Goal: Transaction & Acquisition: Purchase product/service

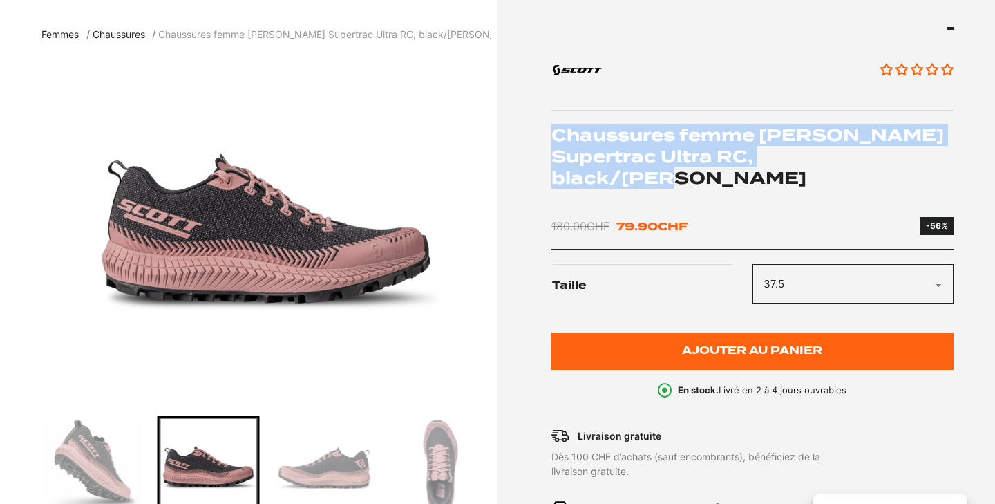
scroll to position [158, 0]
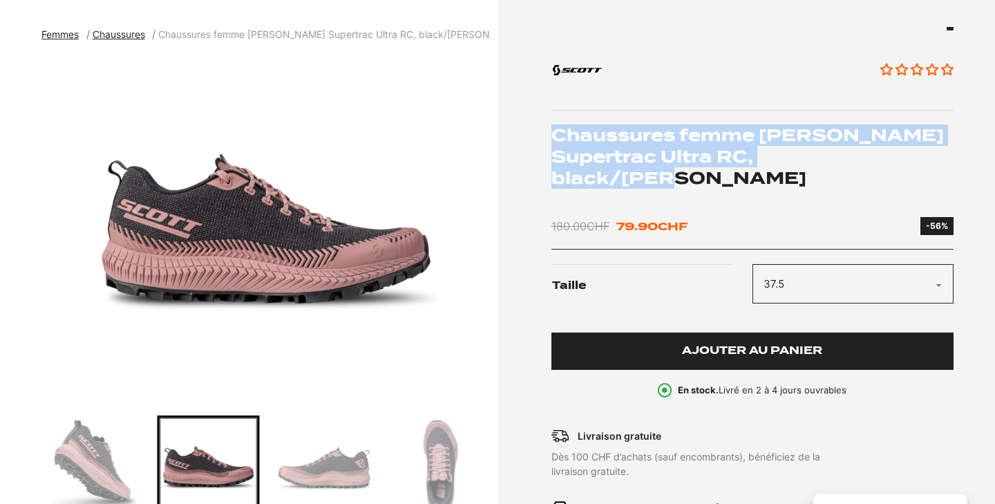
click at [611, 332] on button "Ajouter au panier" at bounding box center [752, 351] width 403 height 38
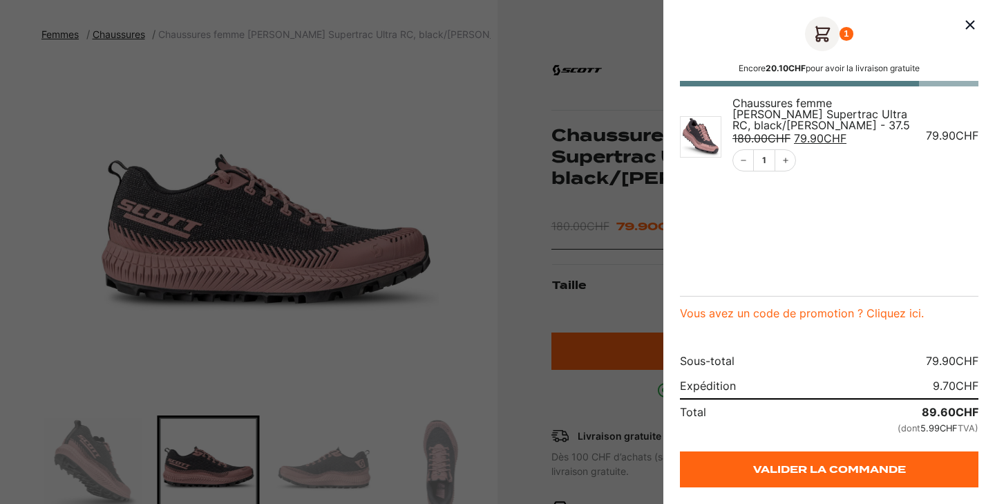
click at [328, 103] on div at bounding box center [497, 252] width 995 height 504
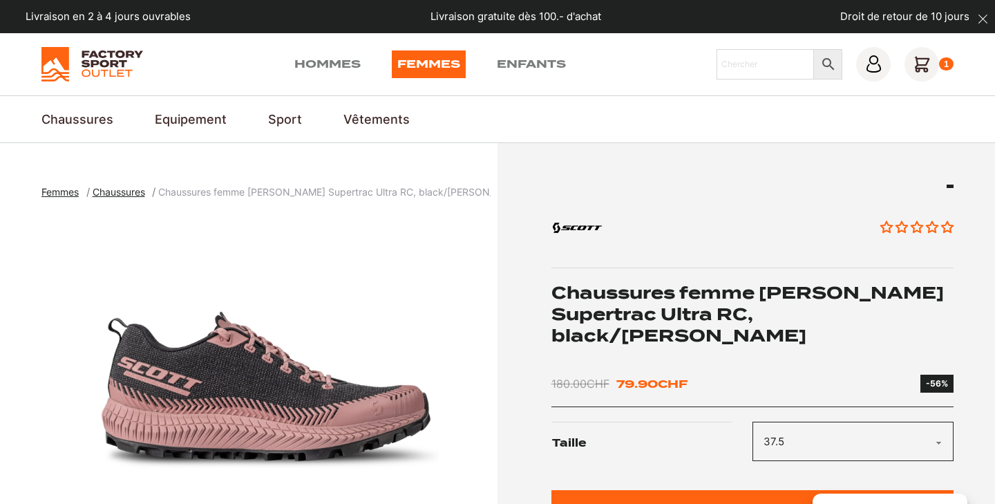
scroll to position [0, 0]
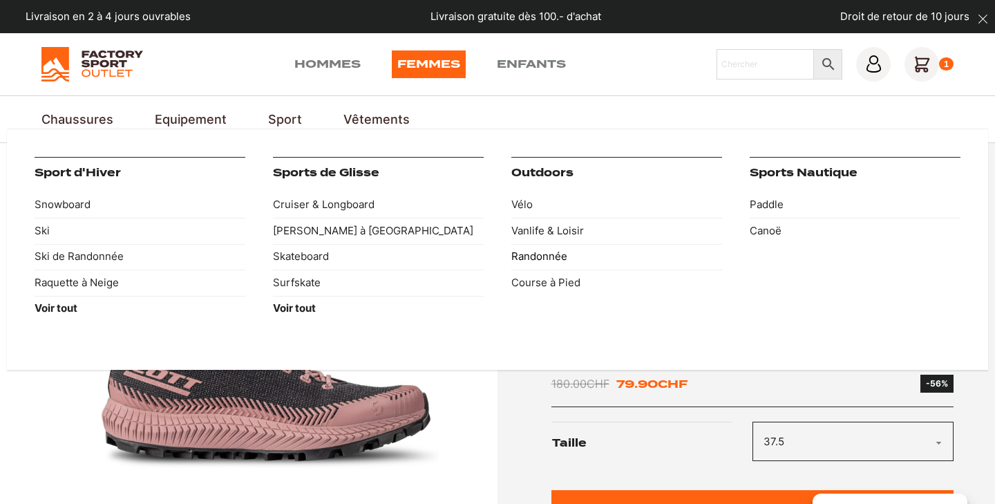
click at [518, 256] on link "Randonnée" at bounding box center [616, 257] width 211 height 26
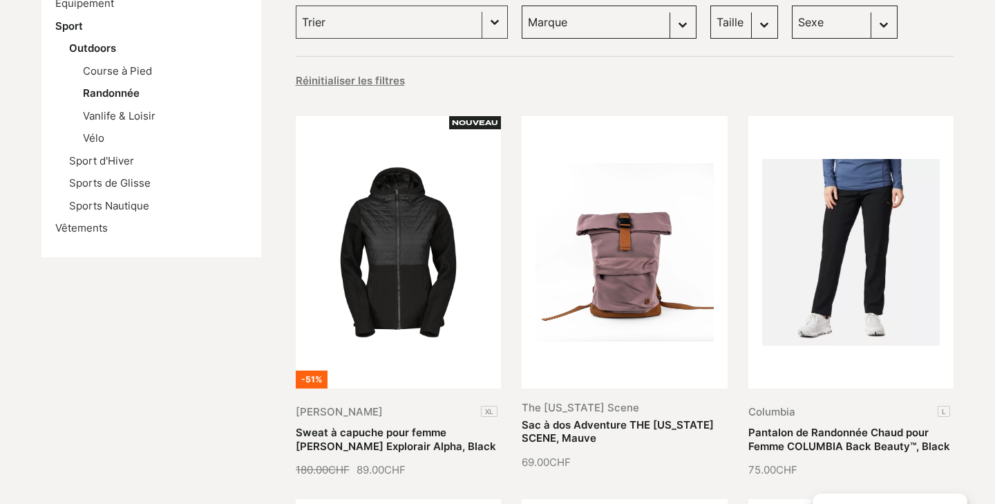
scroll to position [268, 0]
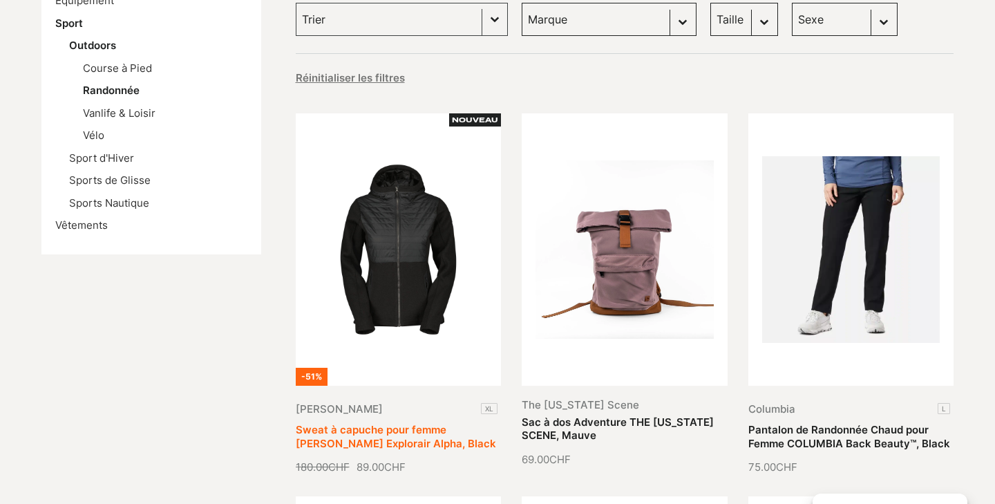
click at [386, 423] on link "Sweat à capuche pour femme [PERSON_NAME] Explorair Alpha, Black" at bounding box center [396, 436] width 200 height 27
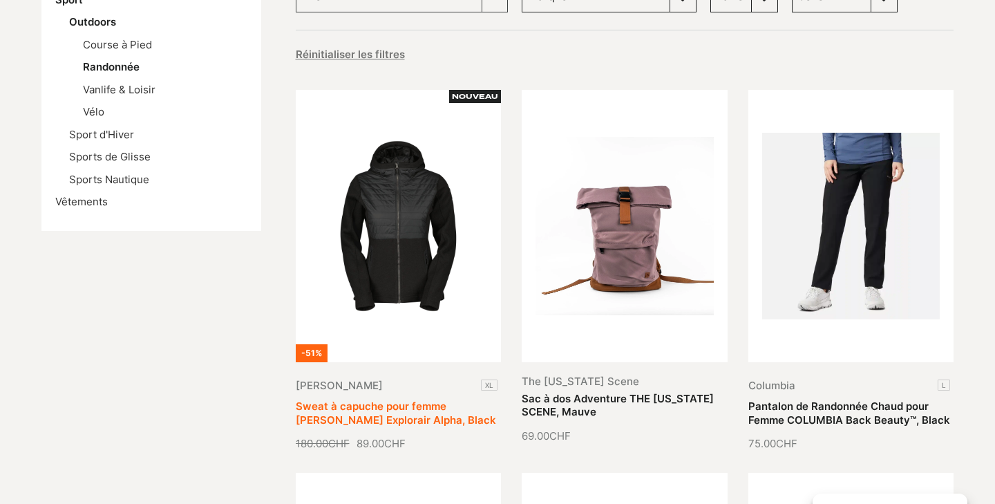
scroll to position [293, 0]
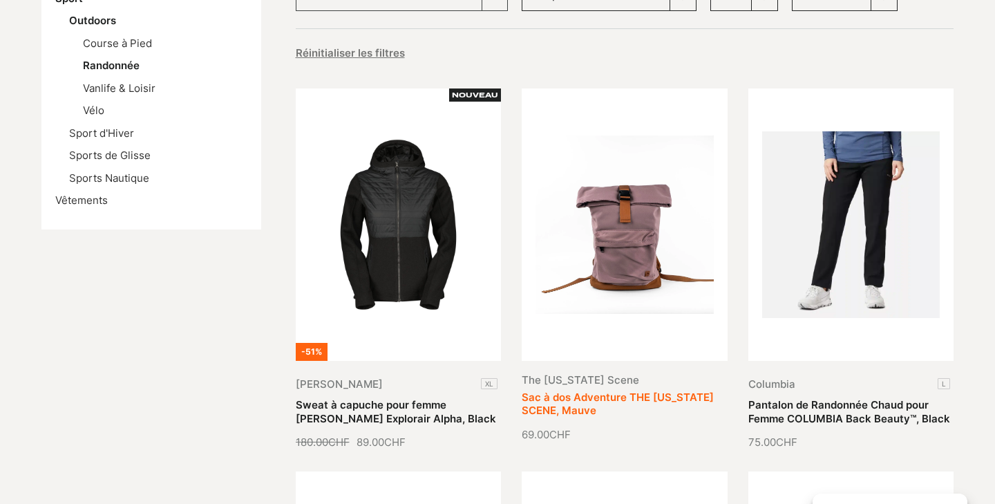
click at [631, 390] on link "Sac à dos Adventure THE MONTANA SCENE, Mauve" at bounding box center [618, 403] width 192 height 27
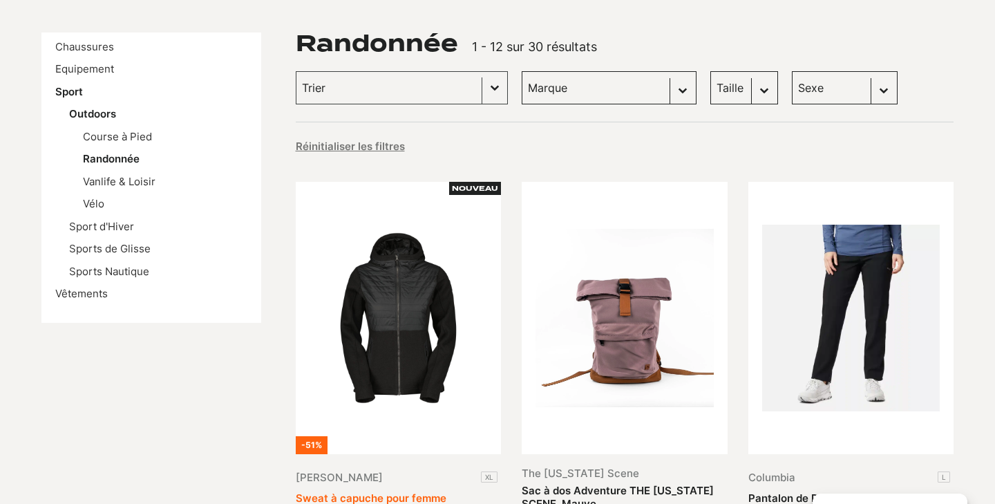
scroll to position [199, 0]
select select "m"
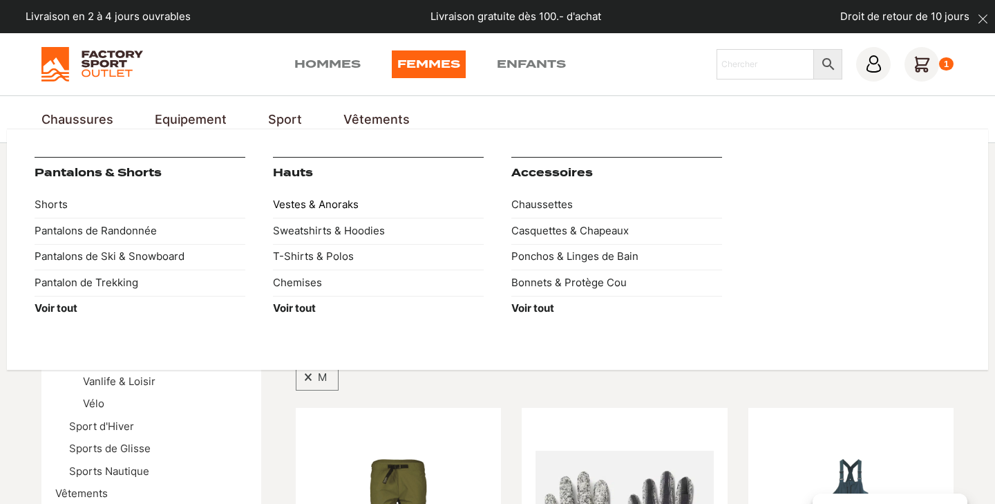
click at [336, 202] on link "Vestes & Anoraks" at bounding box center [378, 205] width 211 height 26
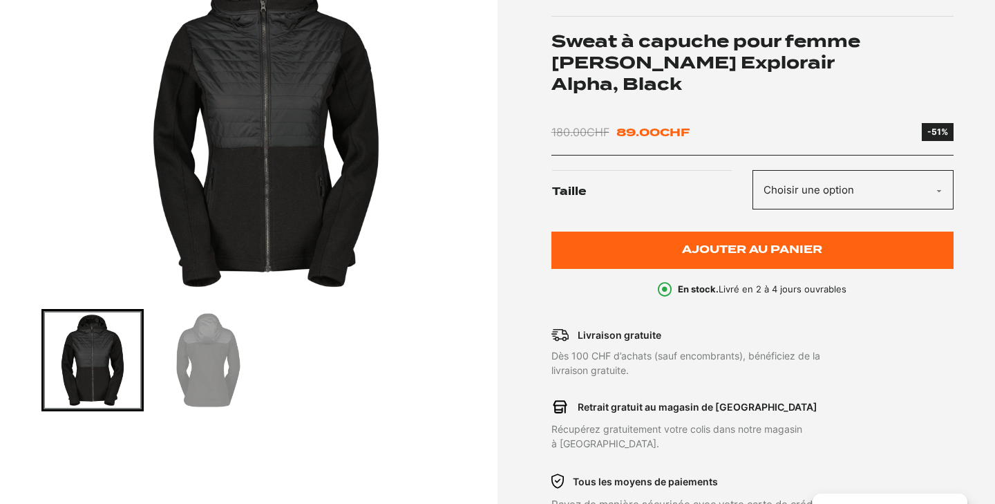
scroll to position [266, 0]
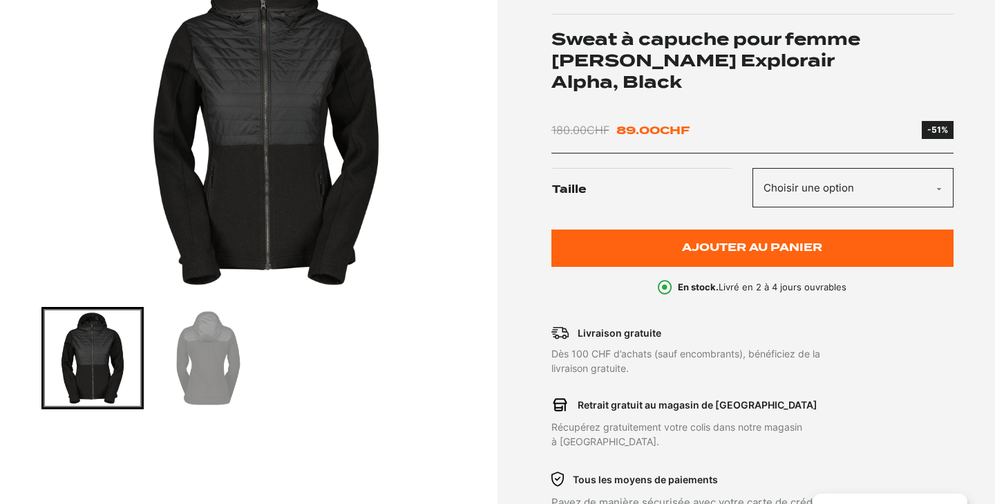
click at [184, 360] on img "Go to slide 2" at bounding box center [209, 358] width 98 height 98
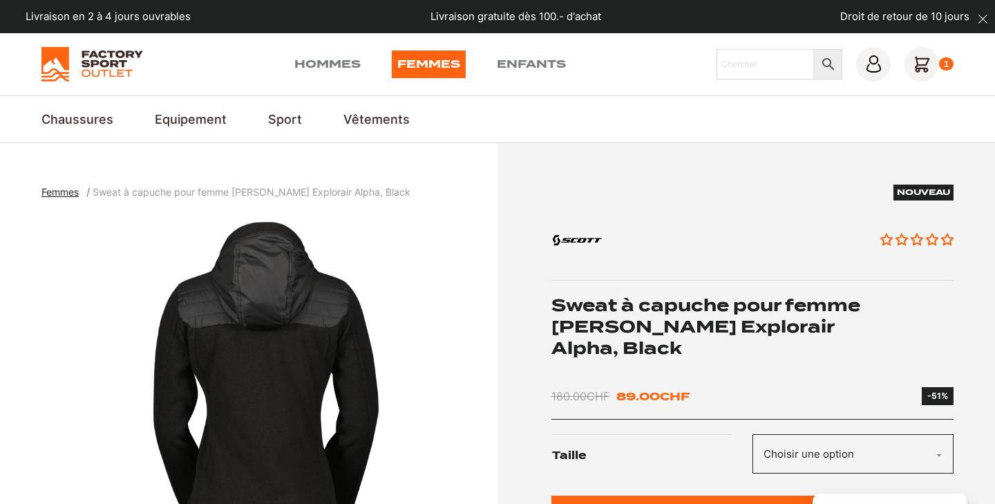
scroll to position [0, 0]
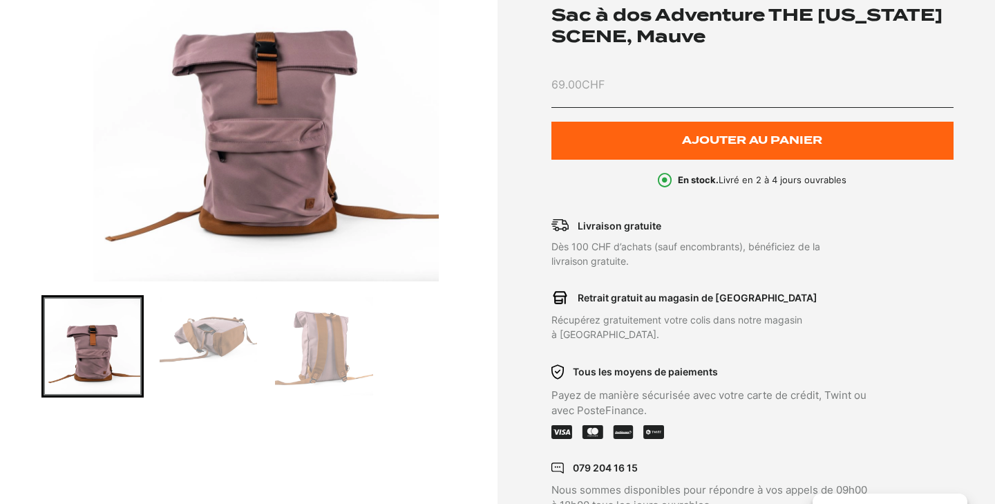
scroll to position [277, 0]
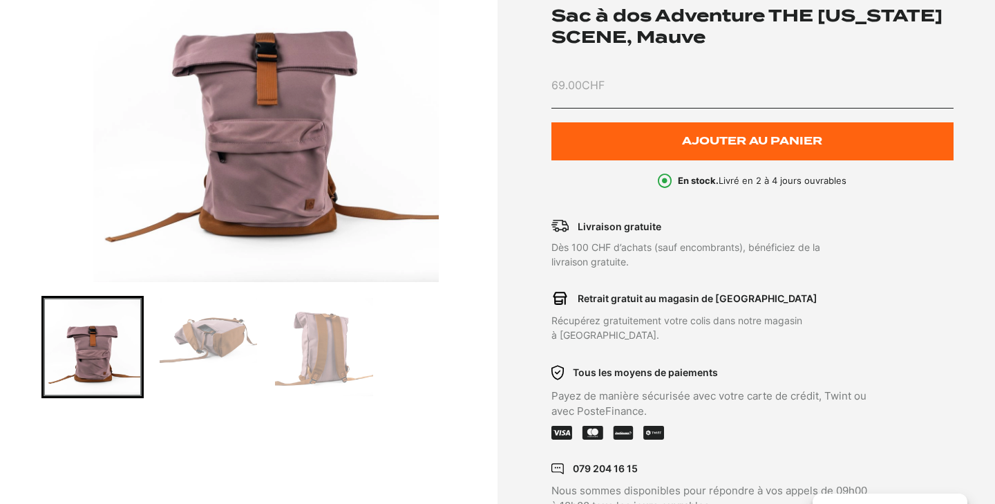
click at [215, 341] on img "Go to slide 2" at bounding box center [209, 330] width 98 height 65
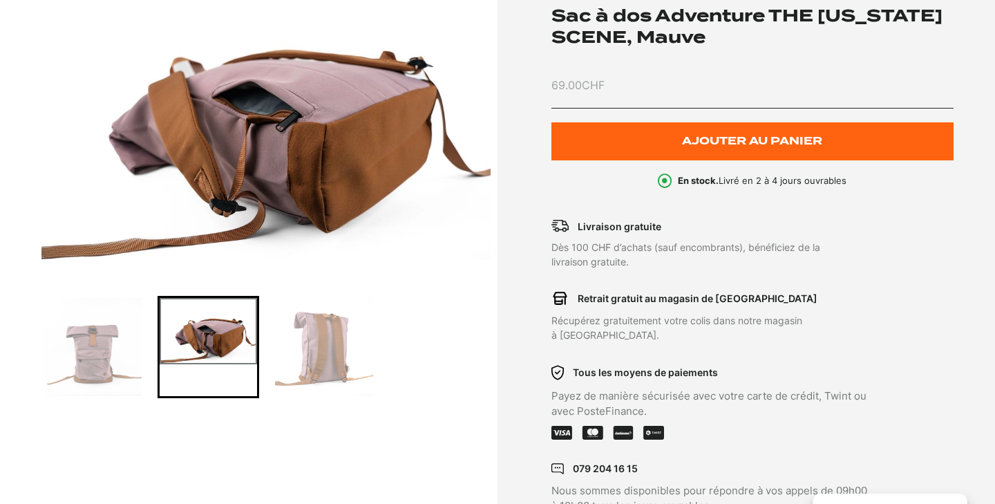
click at [304, 342] on img "Go to slide 3" at bounding box center [324, 347] width 98 height 98
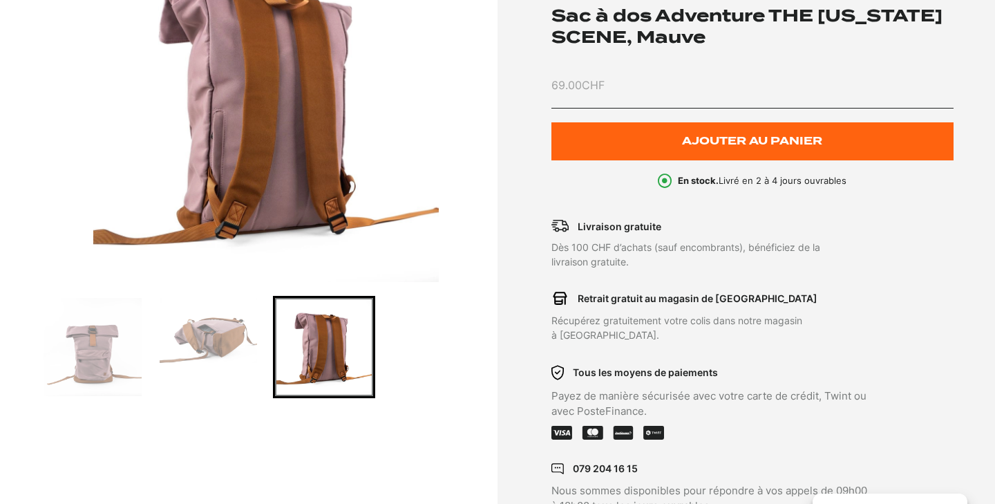
click at [108, 357] on img "Go to slide 1" at bounding box center [93, 347] width 98 height 98
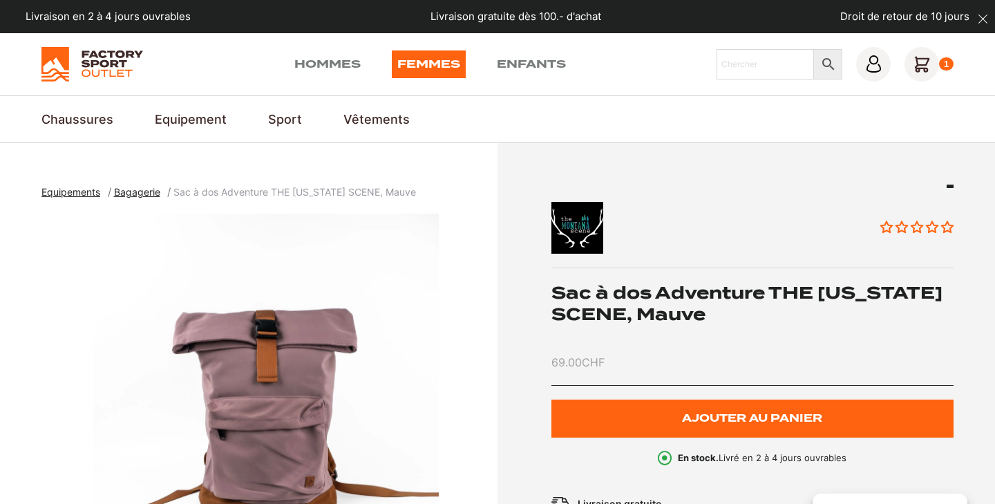
scroll to position [0, 0]
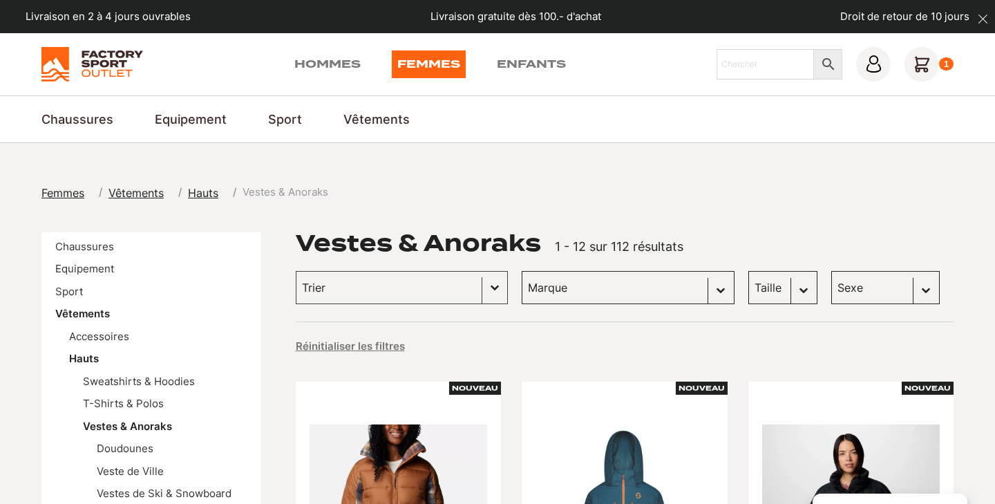
select select "m"
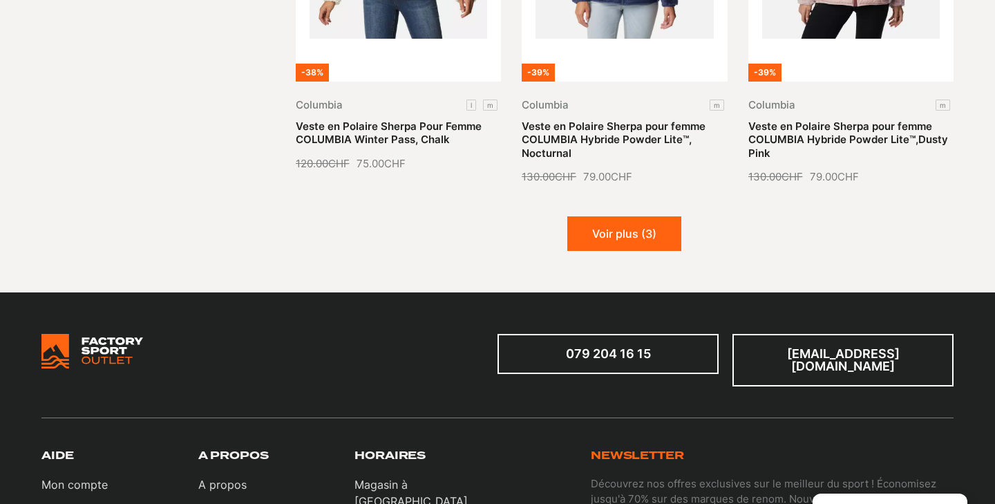
scroll to position [1793, 0]
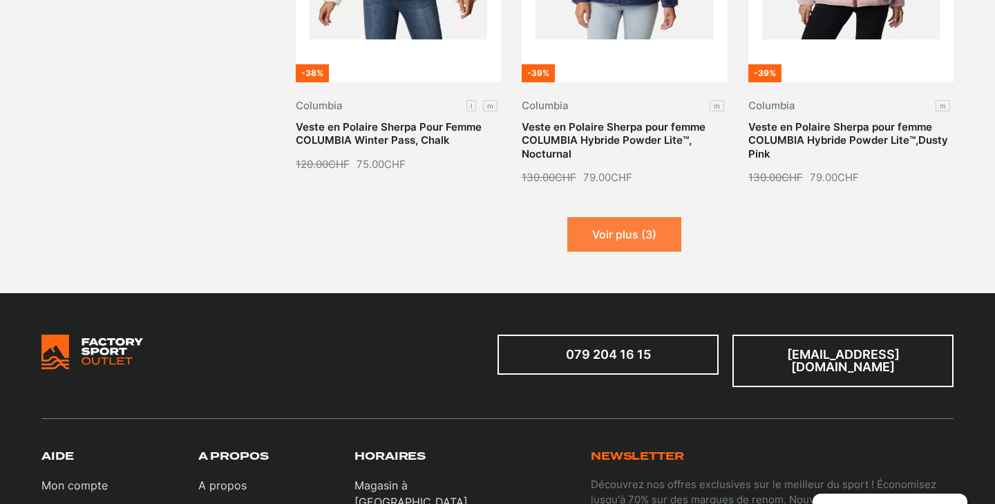
click at [616, 217] on button "Voir plus (3)" at bounding box center [624, 234] width 114 height 35
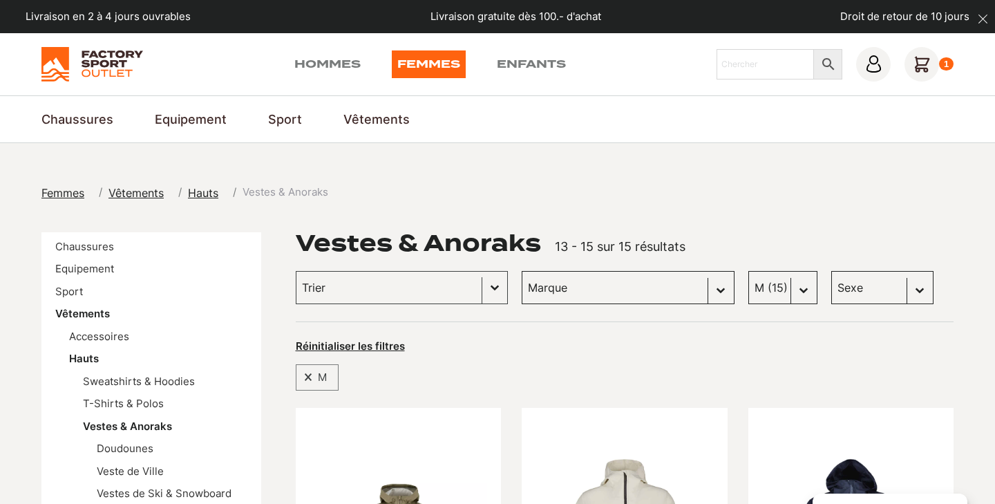
scroll to position [0, 0]
click at [155, 398] on link "T-Shirts & Polos" at bounding box center [123, 403] width 81 height 13
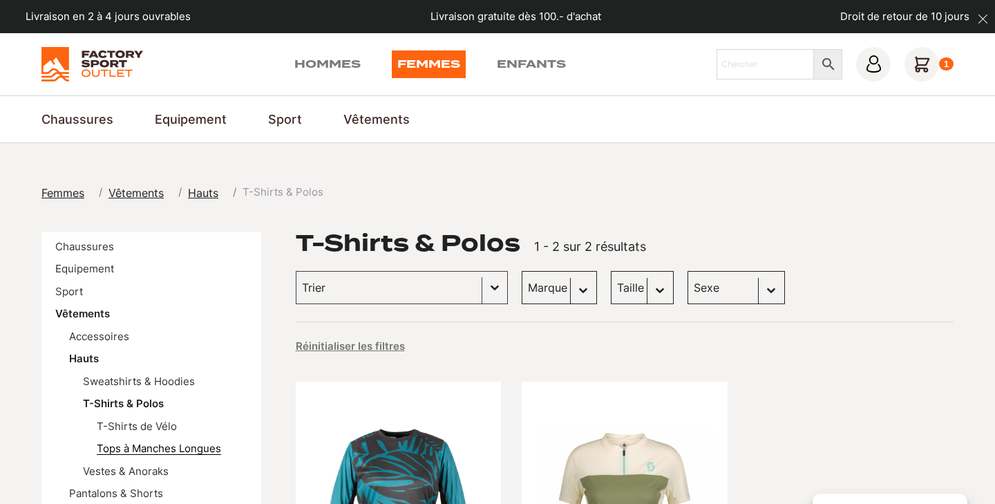
click at [137, 448] on link "Tops à Manches Longues" at bounding box center [159, 448] width 124 height 13
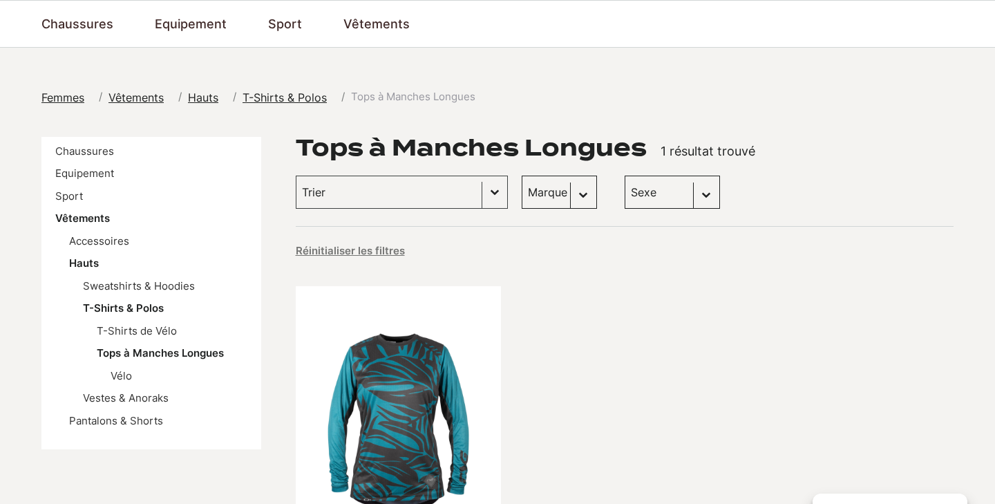
scroll to position [113, 0]
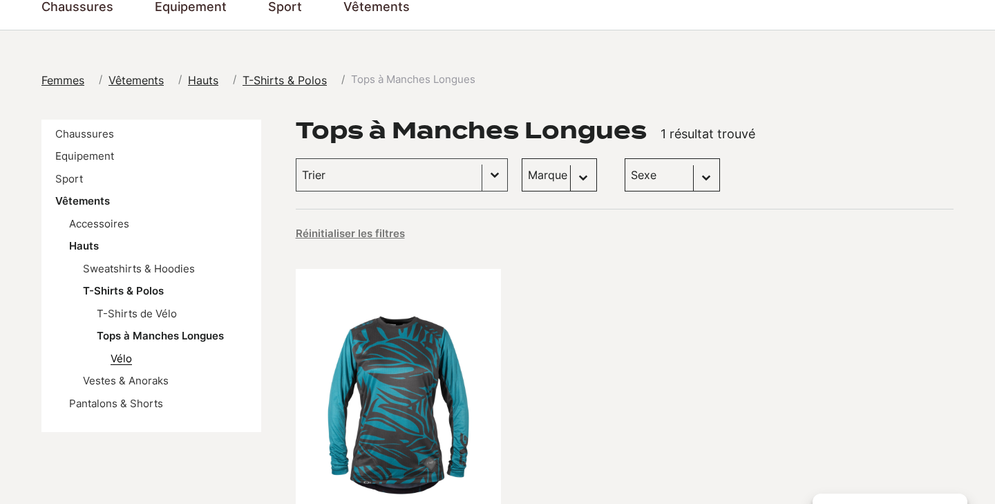
click at [123, 353] on link "Vélo" at bounding box center [121, 358] width 21 height 13
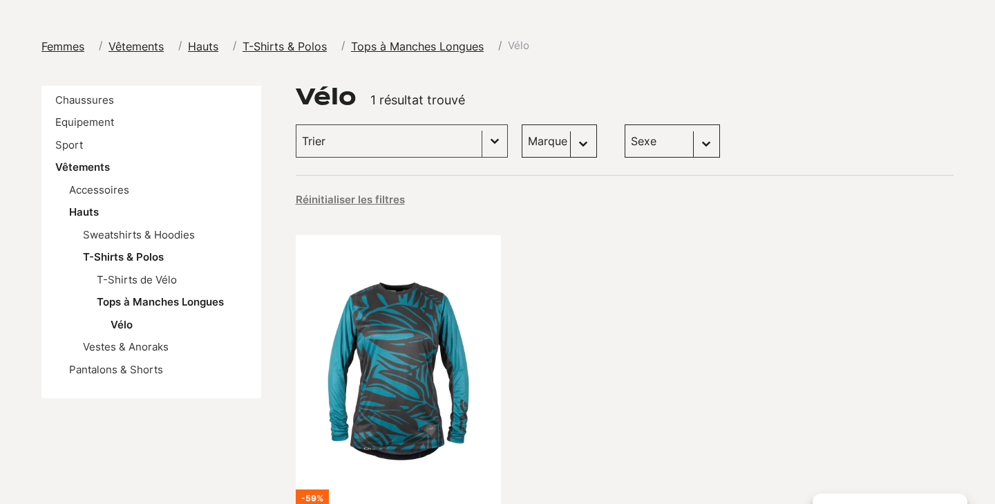
scroll to position [146, 0]
click at [140, 346] on link "Vestes & Anoraks" at bounding box center [126, 346] width 86 height 13
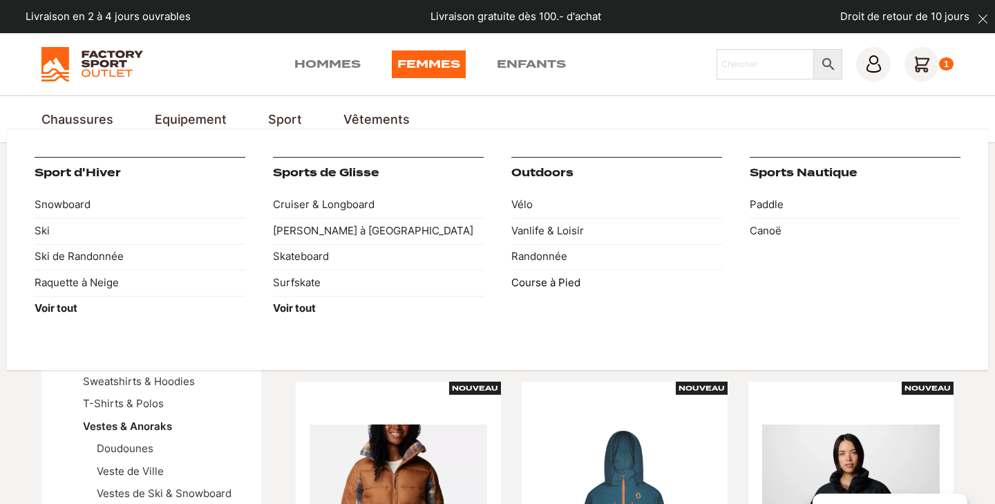
click at [553, 278] on link "Course à Pied" at bounding box center [616, 282] width 211 height 26
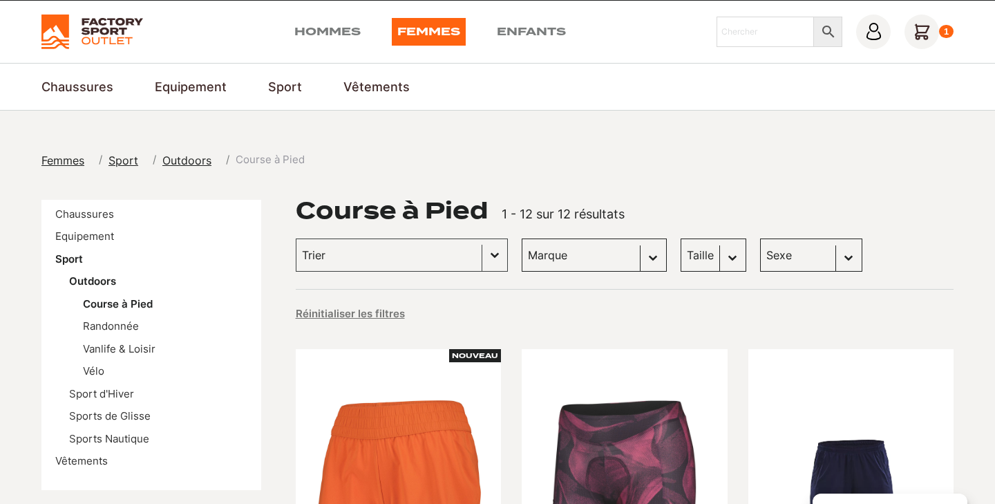
scroll to position [35, 0]
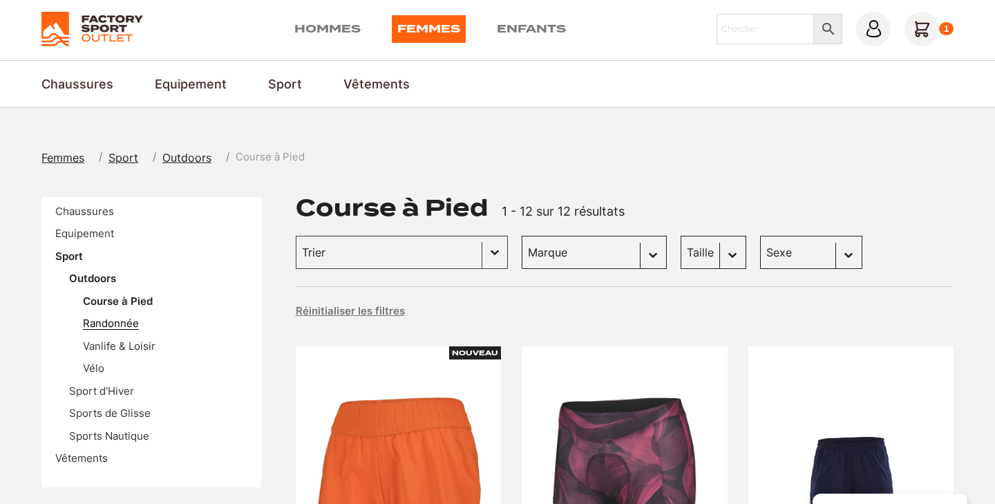
click at [117, 320] on link "Randonnée" at bounding box center [111, 322] width 56 height 13
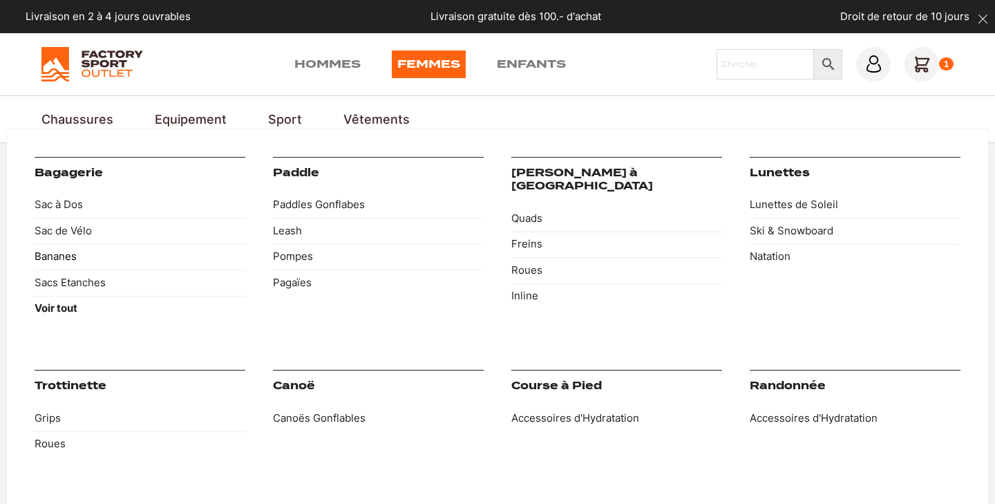
click at [66, 257] on link "Bananes" at bounding box center [140, 257] width 211 height 26
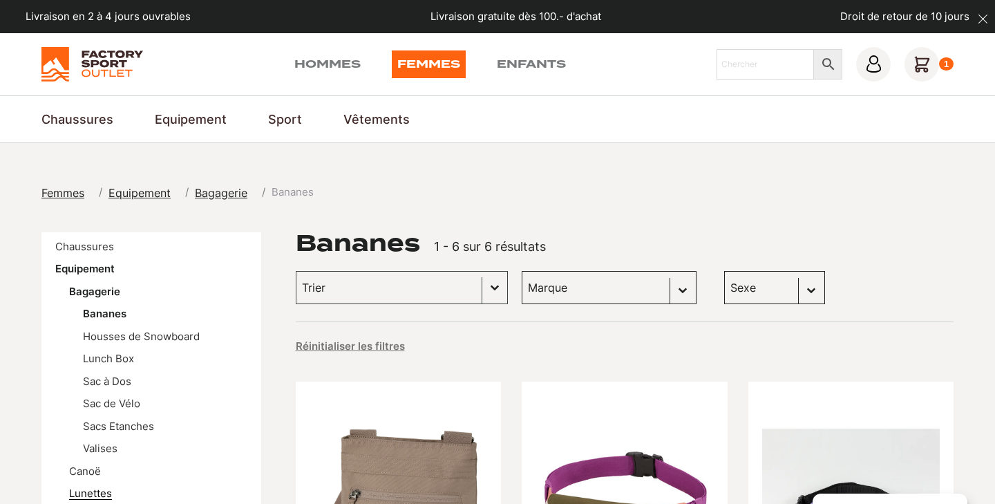
click at [96, 486] on link "Lunettes" at bounding box center [90, 492] width 43 height 13
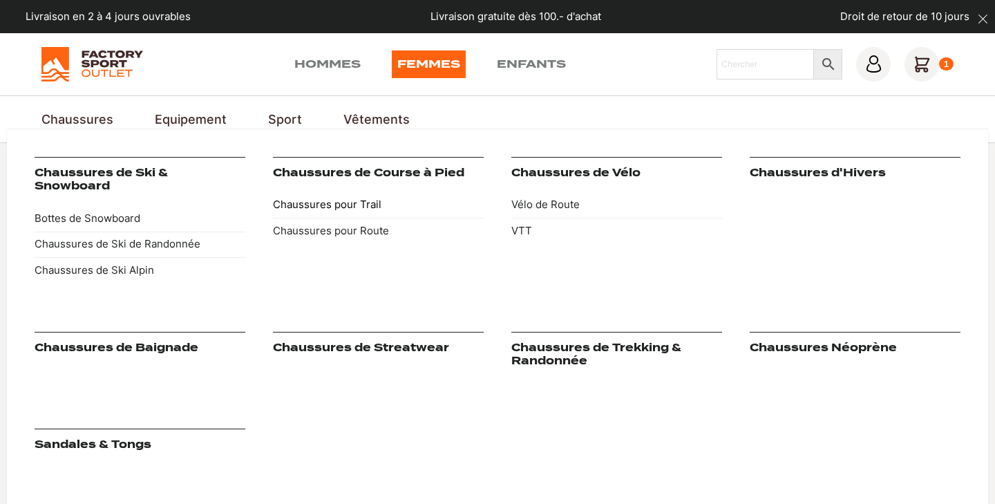
click at [351, 202] on link "Chaussures pour Trail" at bounding box center [378, 205] width 211 height 26
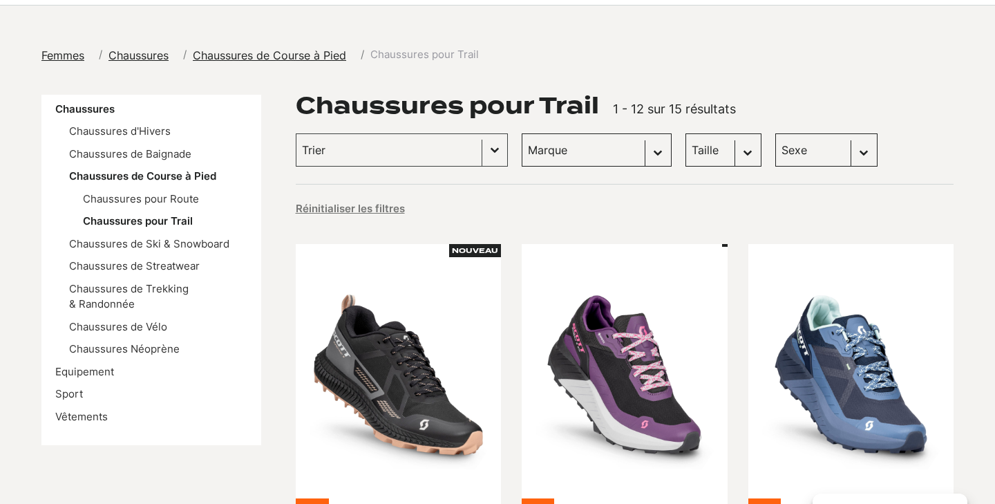
scroll to position [140, 0]
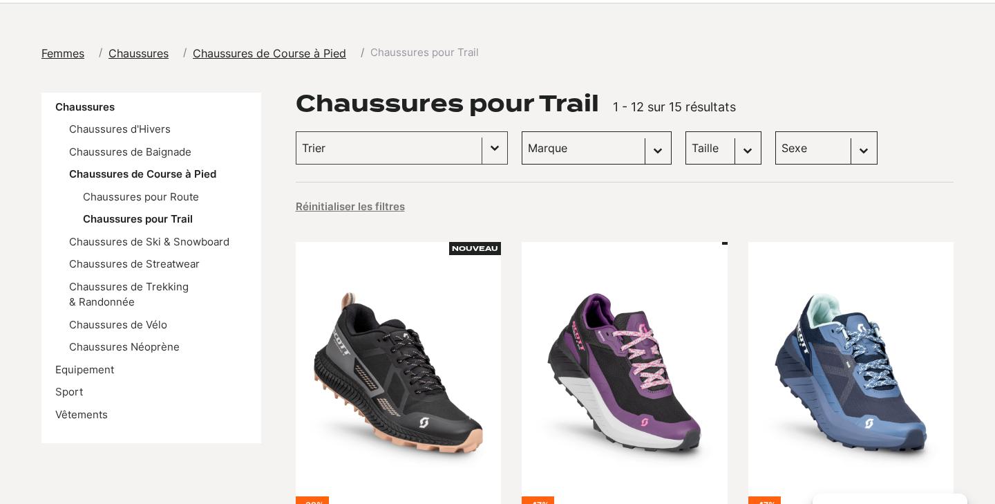
select select "37-5"
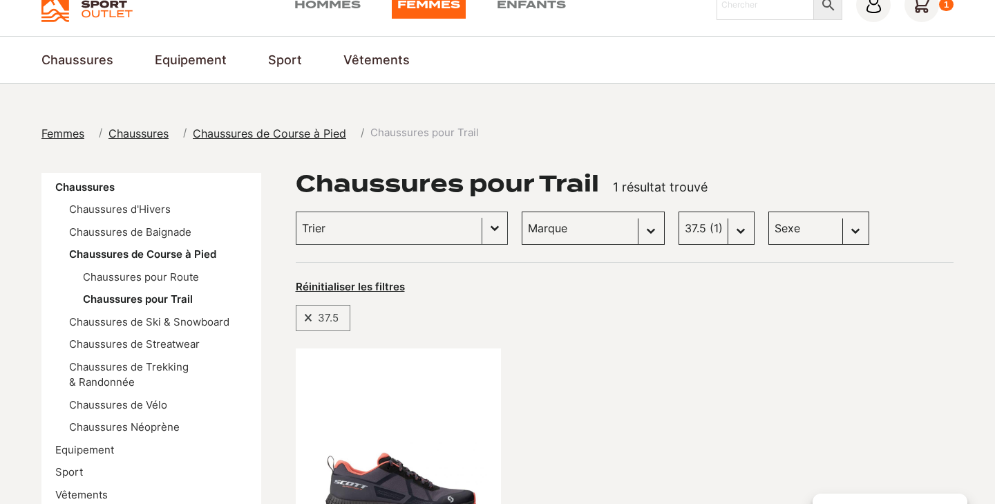
scroll to position [59, 0]
click at [309, 314] on span at bounding box center [307, 318] width 10 height 9
select select
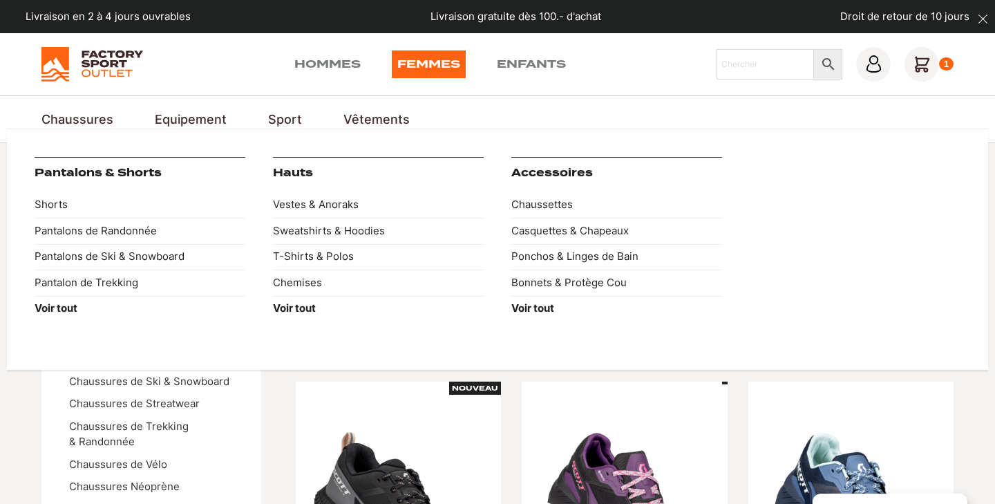
click at [299, 173] on link "Hauts" at bounding box center [293, 173] width 40 height 12
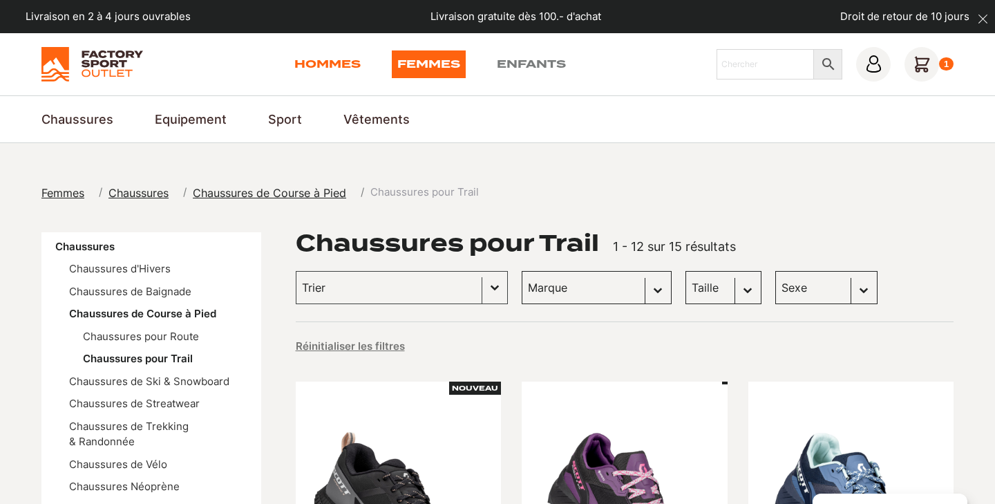
click at [310, 62] on link "Hommes" at bounding box center [327, 64] width 66 height 28
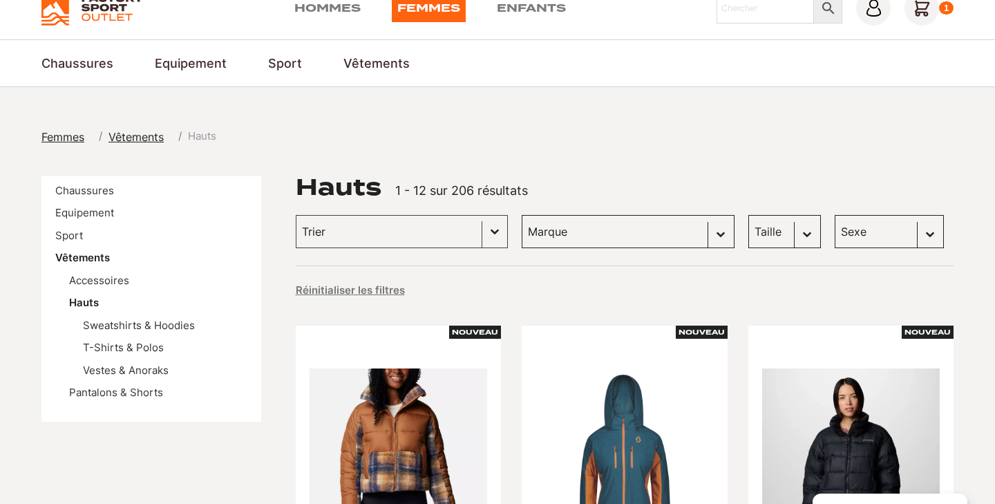
scroll to position [56, 0]
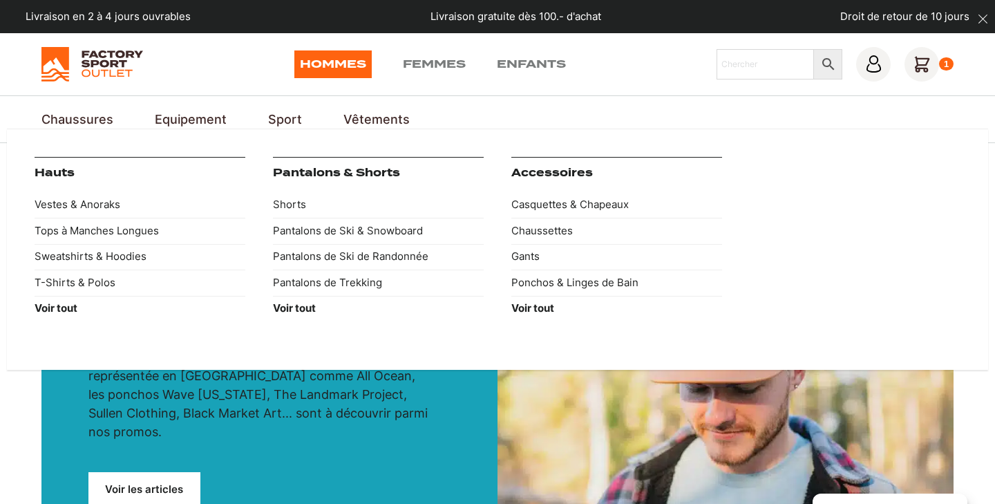
click at [53, 167] on link "Hauts" at bounding box center [55, 173] width 40 height 12
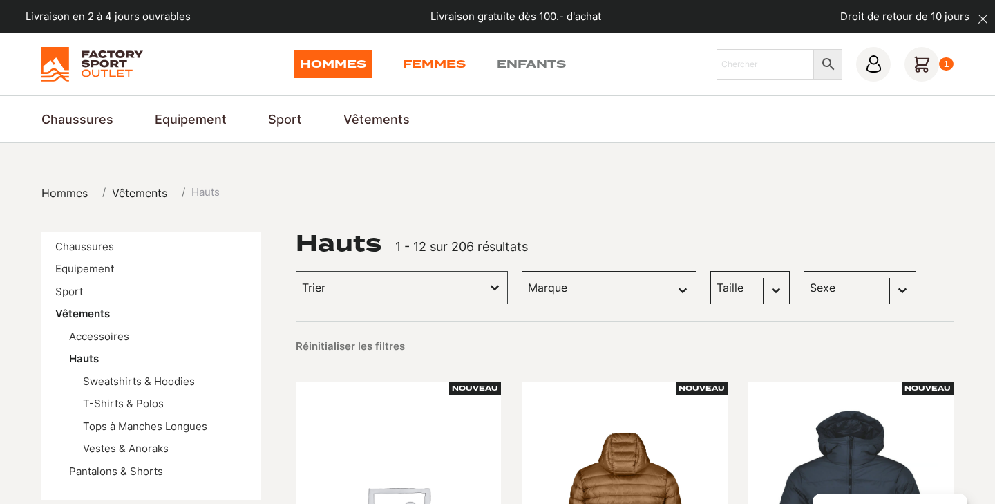
click at [450, 61] on link "Femmes" at bounding box center [434, 64] width 63 height 28
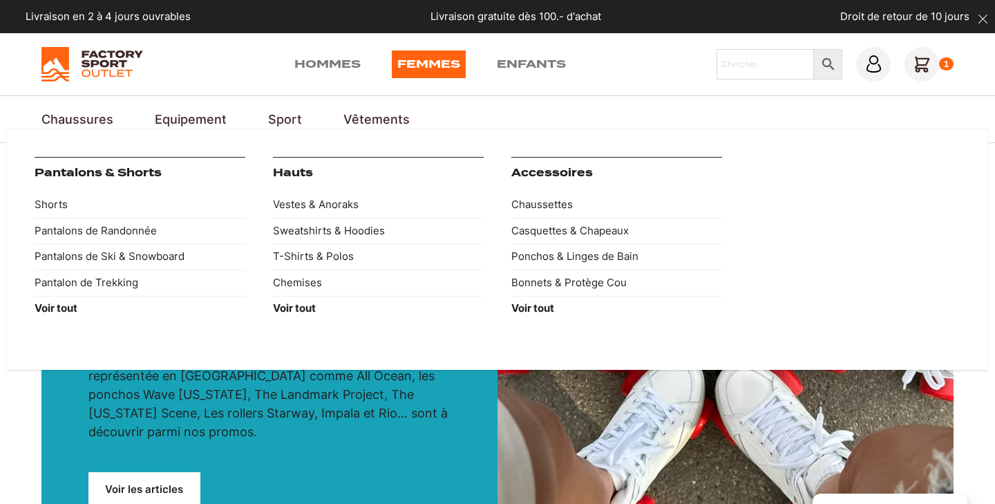
click at [287, 169] on link "Hauts" at bounding box center [293, 173] width 40 height 12
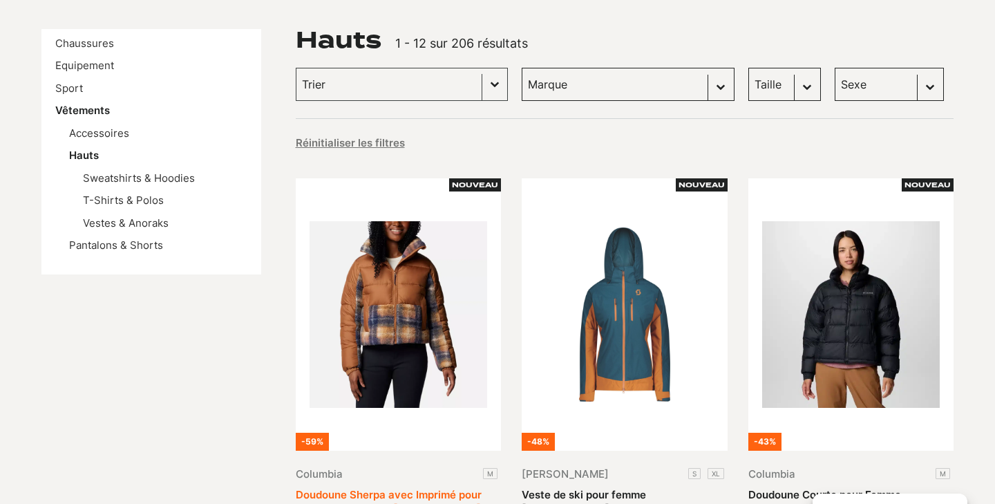
scroll to position [200, 0]
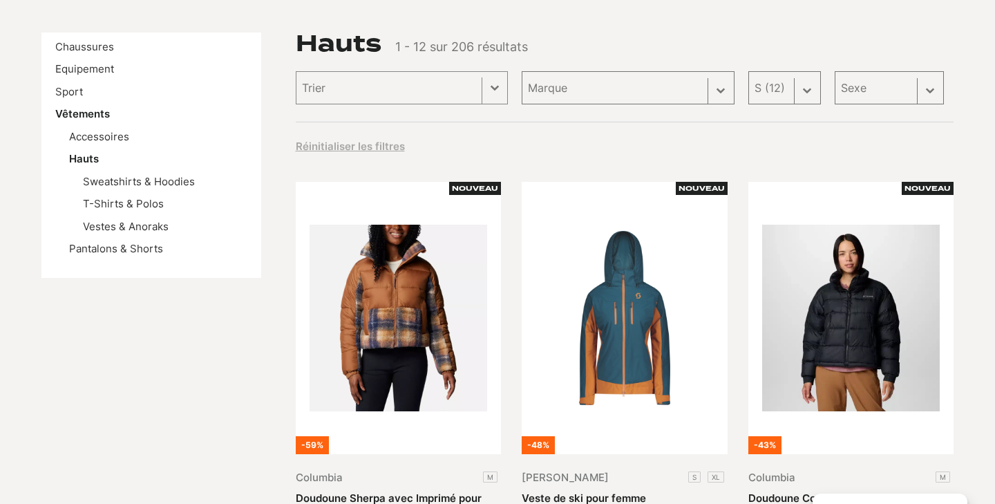
click at [757, 91] on div "Taille Sélectionnez le contenu Taille M (35) S (12) L (8) XL (3) XS (3) XXL (1)" at bounding box center [784, 87] width 73 height 33
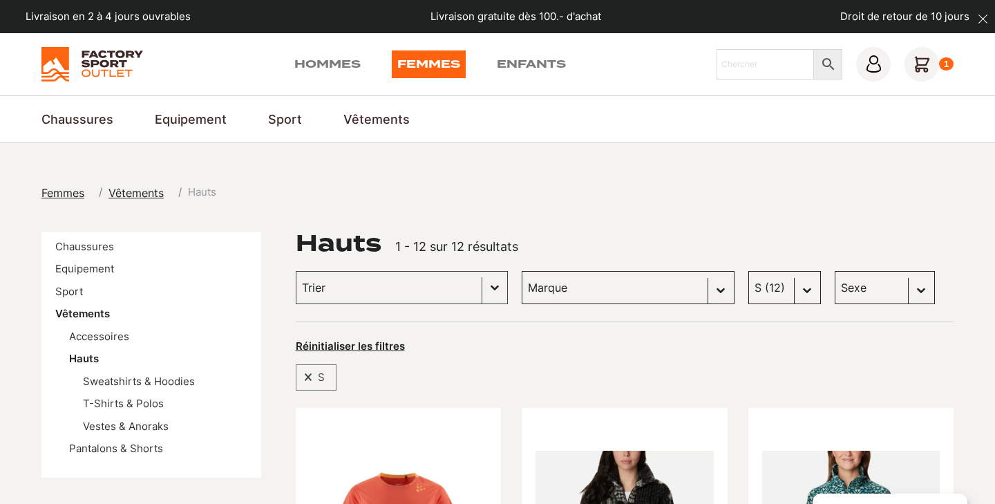
select select "m"
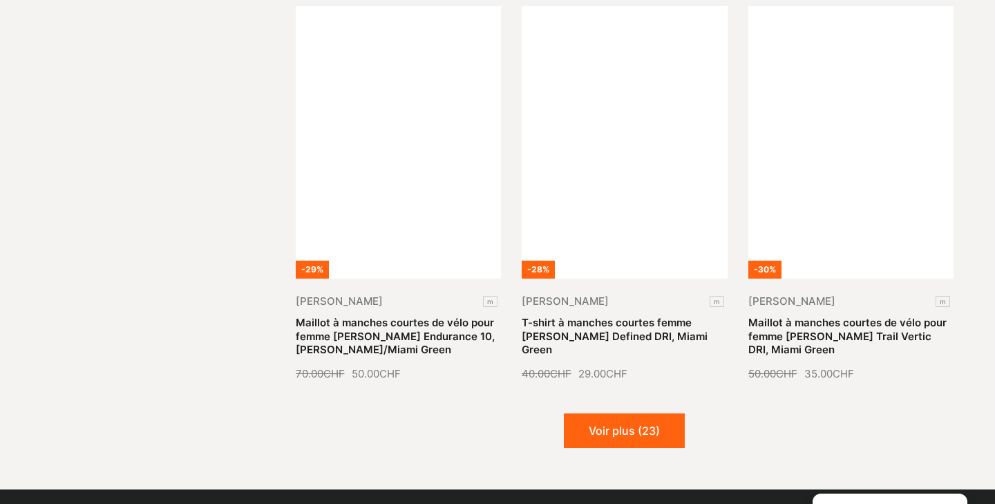
scroll to position [1580, 0]
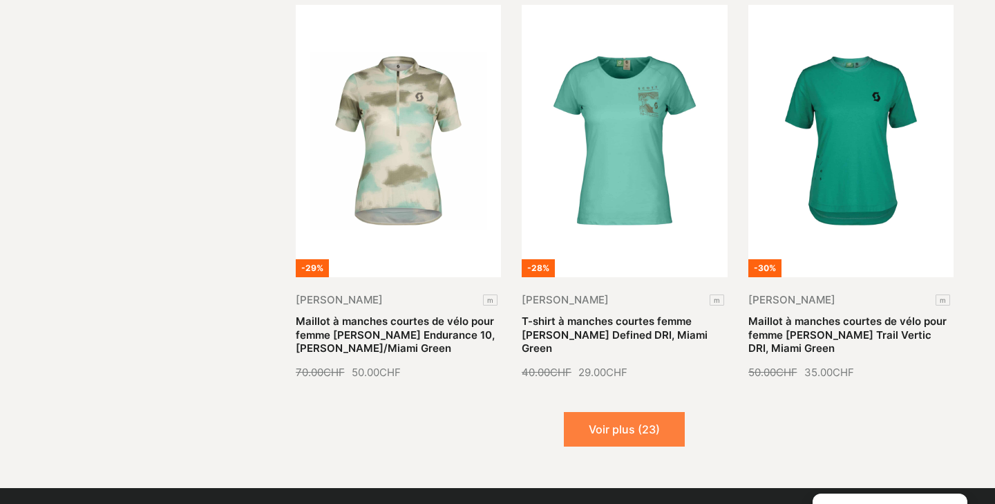
click at [602, 424] on button "Voir plus (23)" at bounding box center [624, 429] width 121 height 35
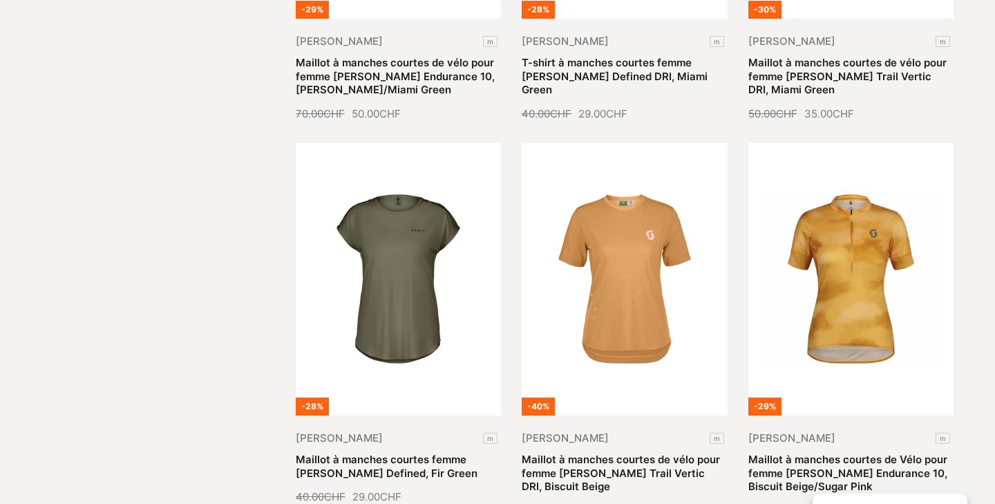
scroll to position [1837, 0]
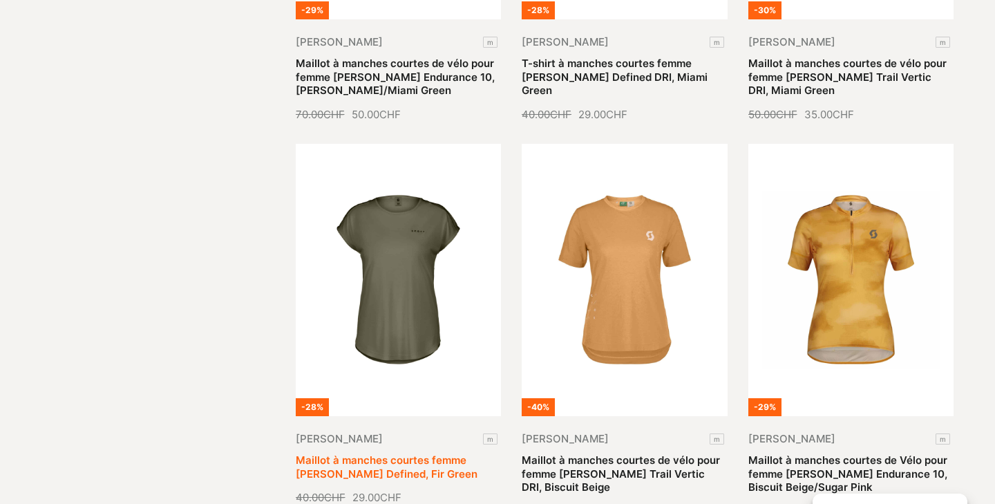
click at [421, 453] on link "Maillot à manches courtes femme SCOTT Defined, Fir Green" at bounding box center [387, 466] width 182 height 27
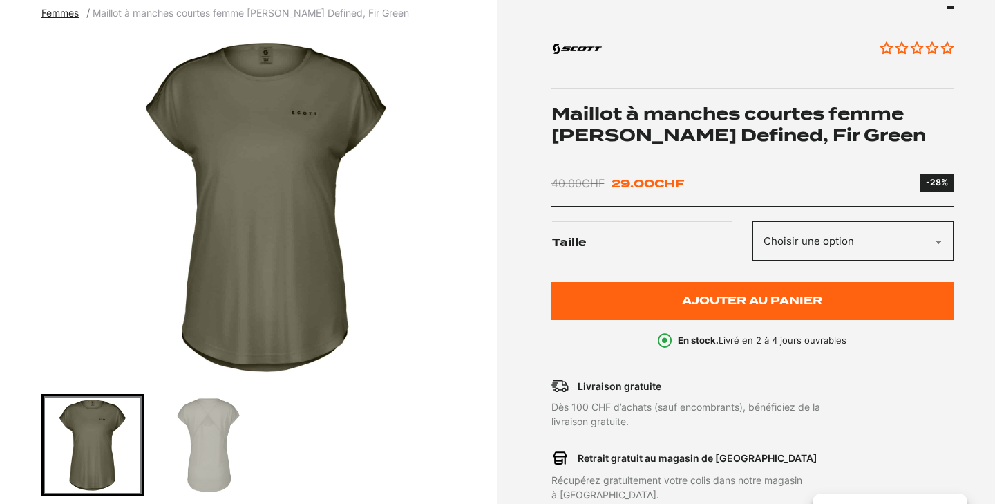
scroll to position [181, 0]
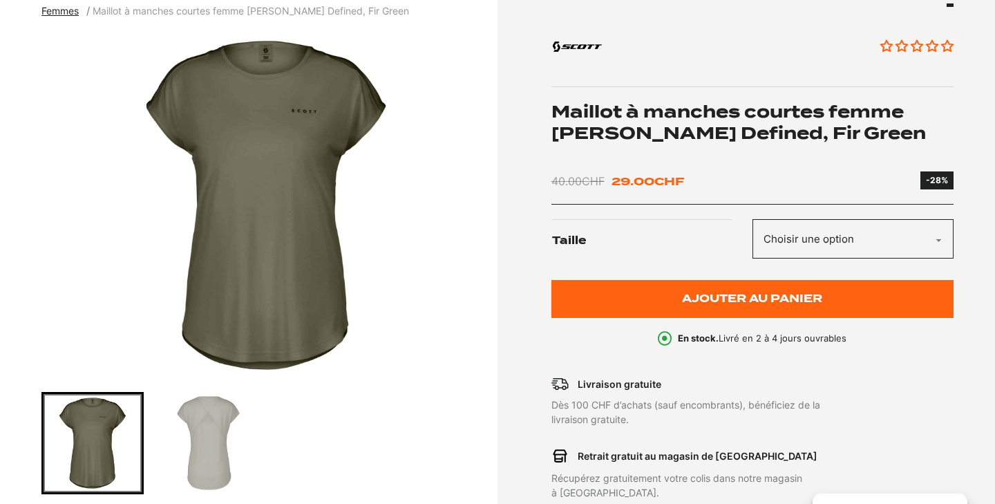
select select "m"
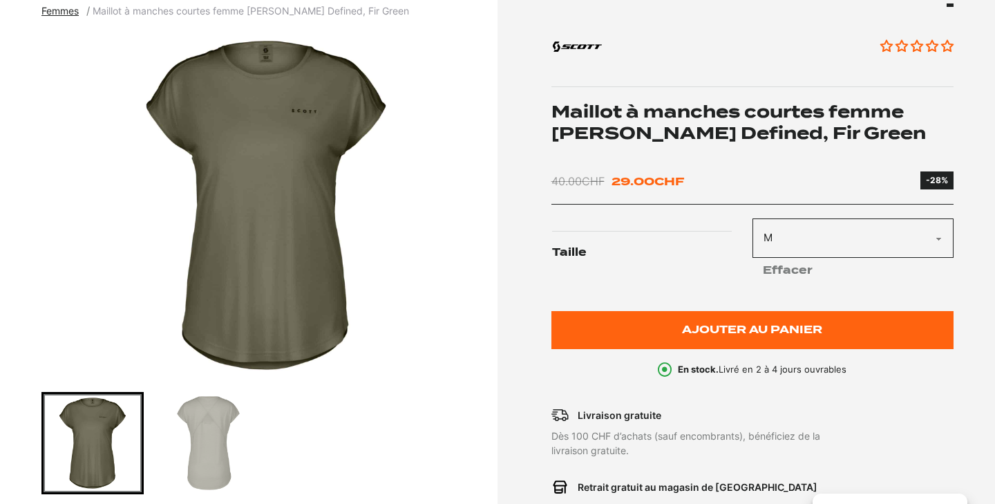
click at [843, 301] on form "Taille Choisir une option M Effacer Plus que 1 en stock quantité de Maillot à m…" at bounding box center [752, 283] width 403 height 131
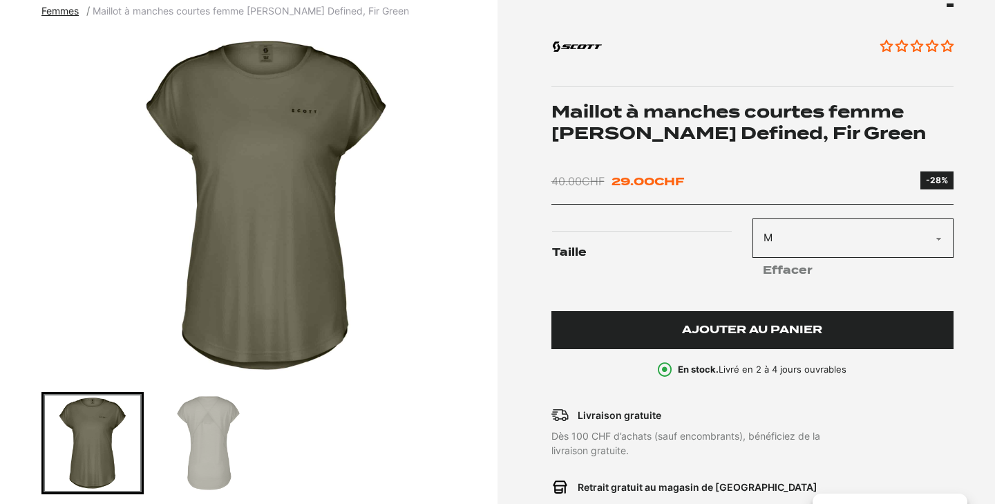
click at [832, 330] on button "Ajouter au panier" at bounding box center [752, 330] width 403 height 38
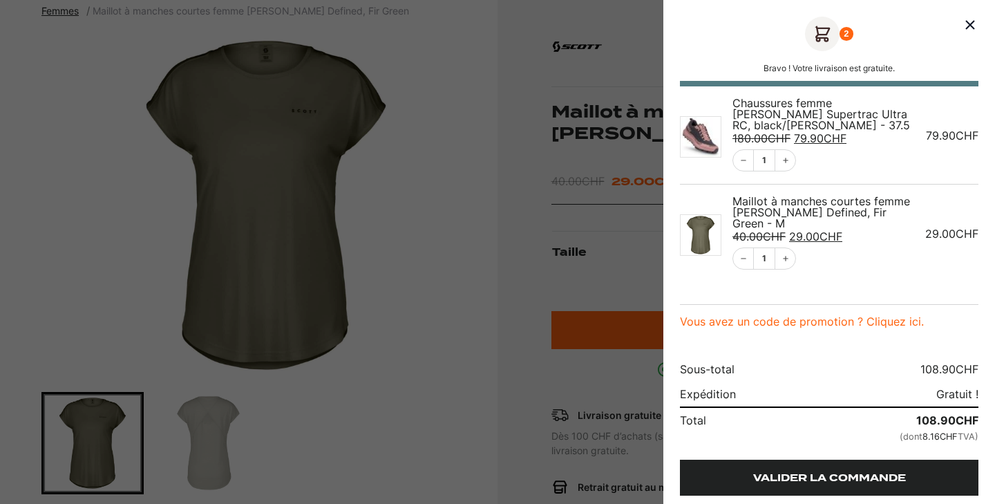
click at [841, 469] on link "Valider la commande" at bounding box center [829, 478] width 299 height 36
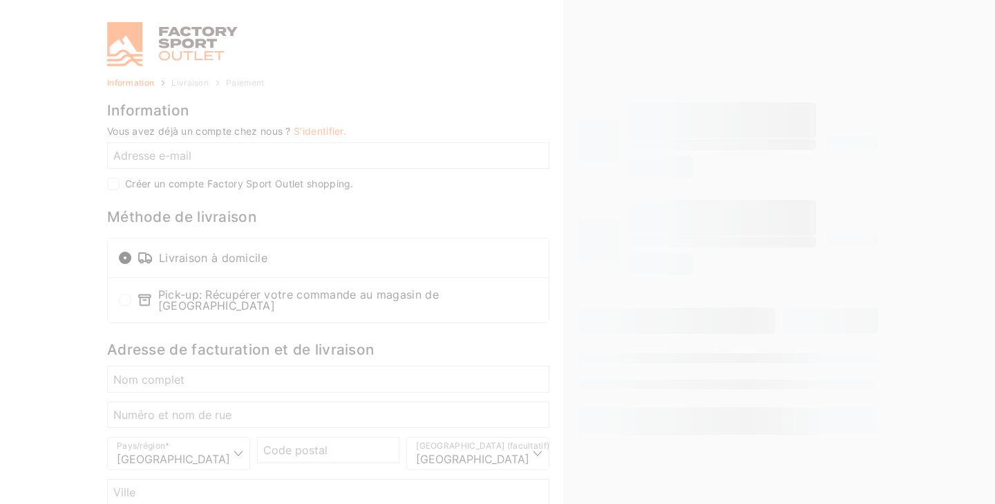
select select "NE"
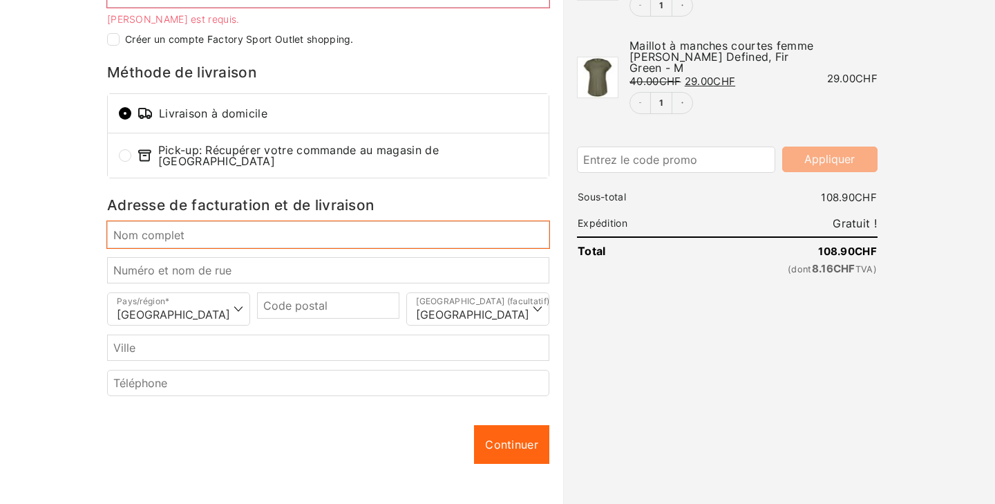
scroll to position [162, 0]
click at [539, 227] on input "Nom complet *" at bounding box center [328, 233] width 442 height 26
type input "g"
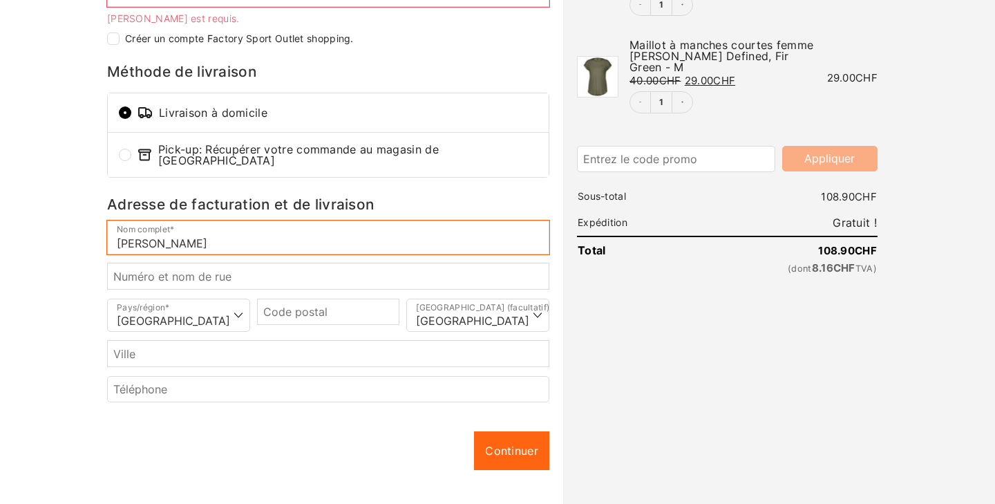
type input "[PERSON_NAME]"
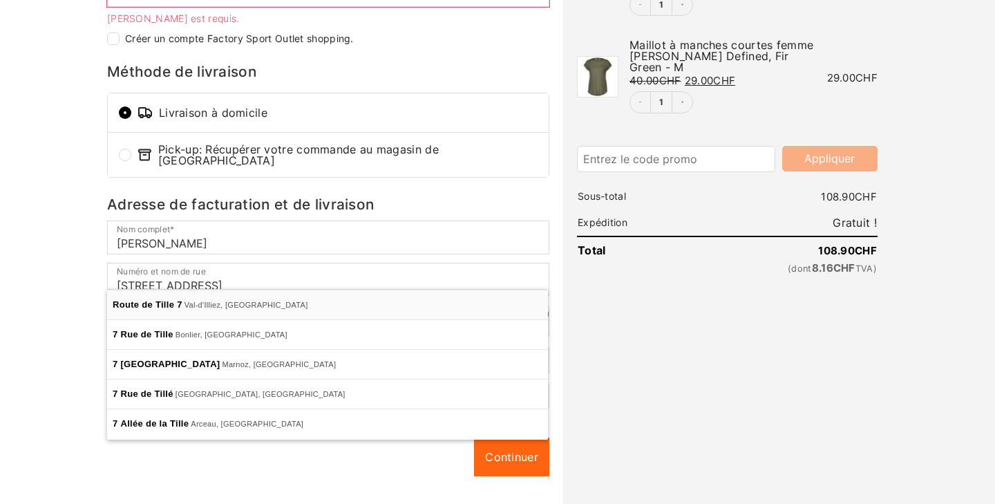
type input "Rte de Tille 7"
type input "1873"
type input "Val-d'Illiez"
select select "VS"
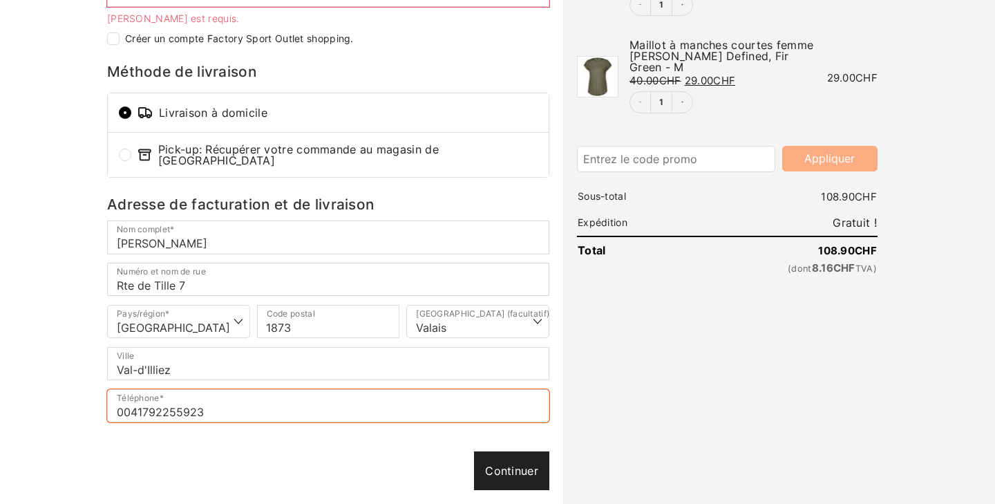
type input "0041792255923"
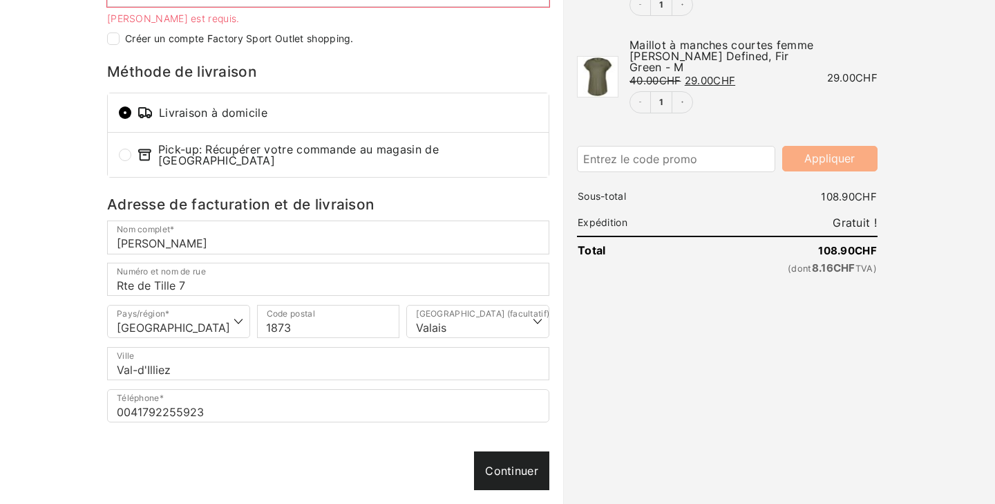
click at [531, 454] on div "Continuer Continuer" at bounding box center [328, 470] width 442 height 39
click at [525, 467] on link "Continuer" at bounding box center [511, 470] width 75 height 39
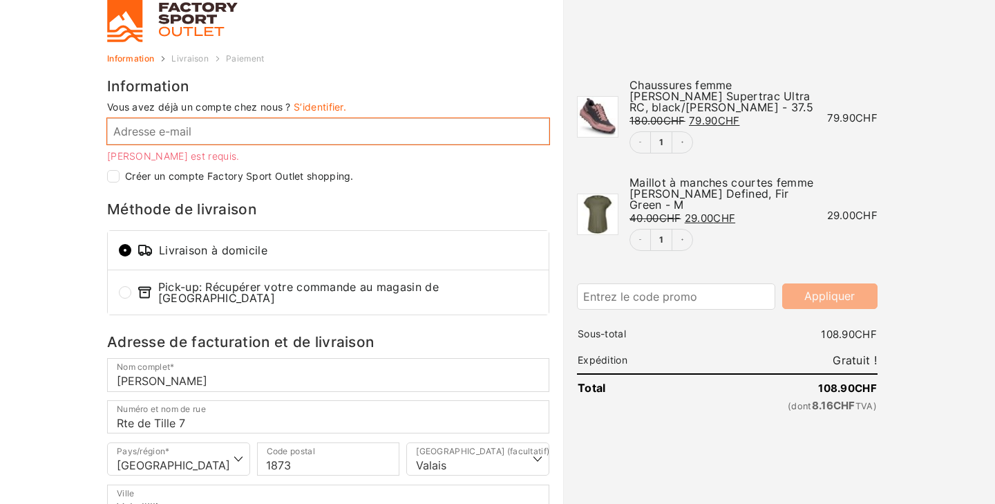
scroll to position [29, 0]
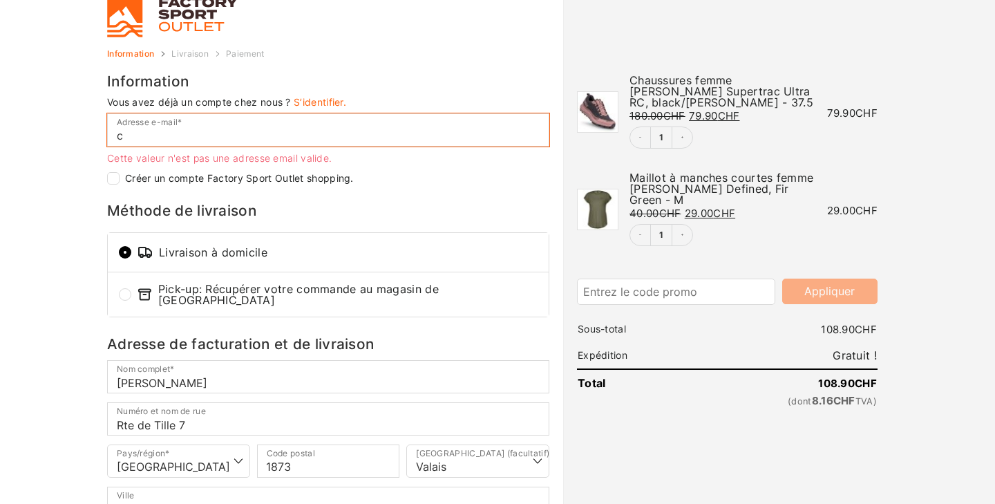
type input "cg"
checkbox input "true"
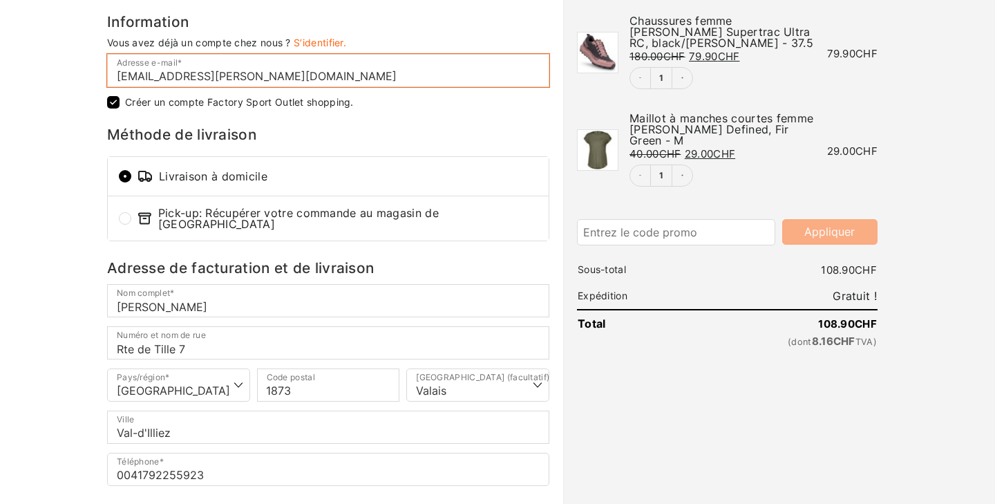
scroll to position [89, 0]
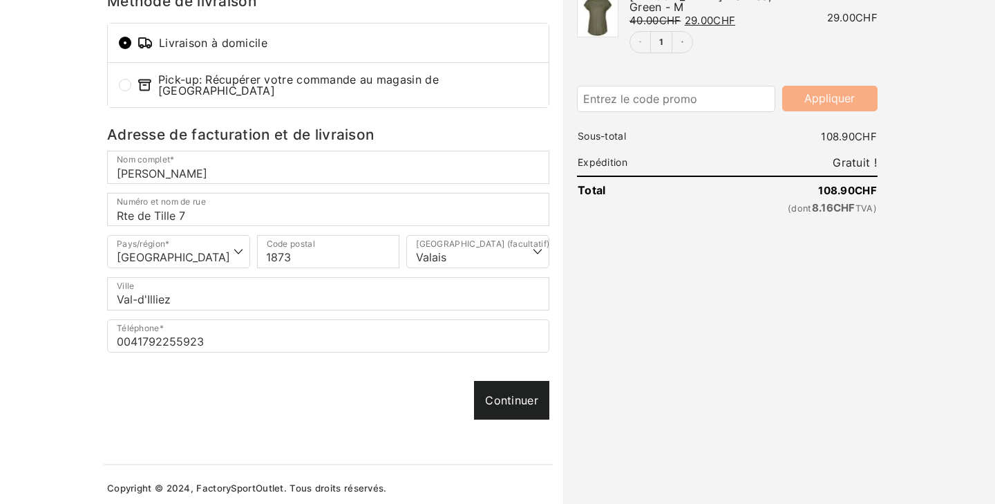
type input "[EMAIL_ADDRESS][DOMAIN_NAME]"
click at [515, 394] on div "Continuer Continuer" at bounding box center [328, 401] width 442 height 39
click at [515, 394] on link "Continuer" at bounding box center [511, 401] width 75 height 39
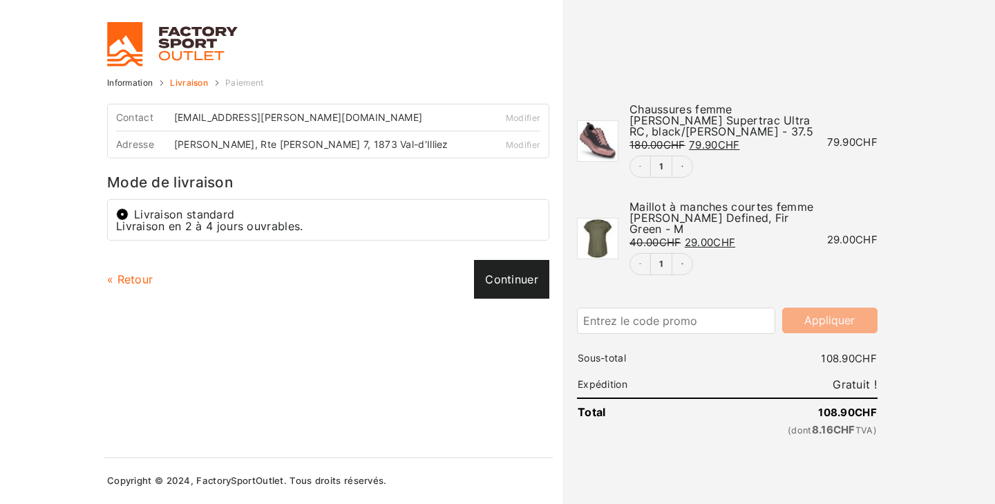
click at [493, 291] on link "Continuer" at bounding box center [511, 279] width 75 height 39
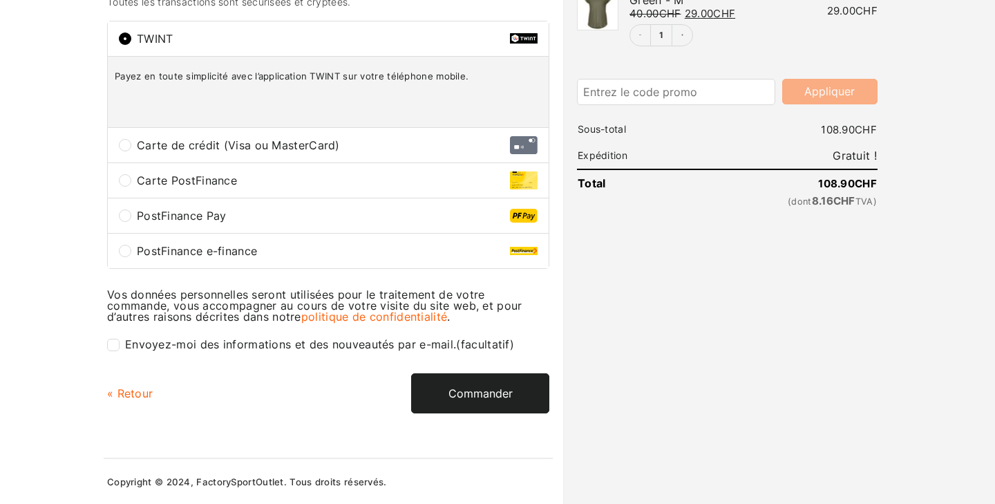
scroll to position [228, 0]
click at [486, 405] on button "Commander" at bounding box center [480, 394] width 138 height 40
